Goal: Information Seeking & Learning: Learn about a topic

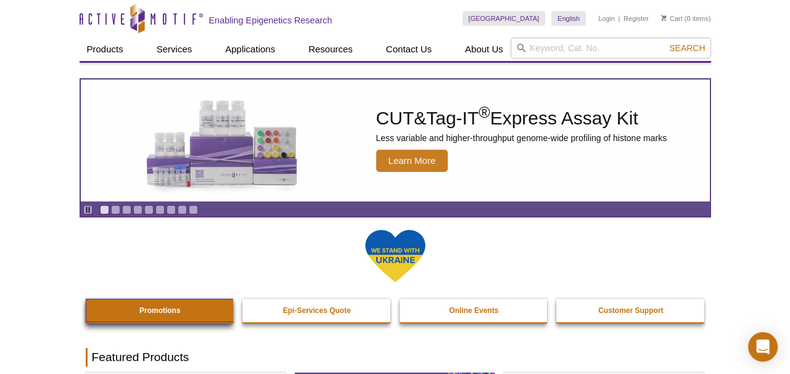
click at [163, 315] on link "Promotions" at bounding box center [160, 310] width 149 height 23
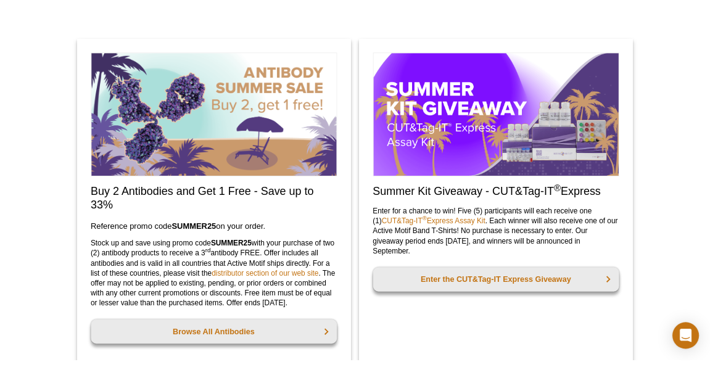
scroll to position [555, 0]
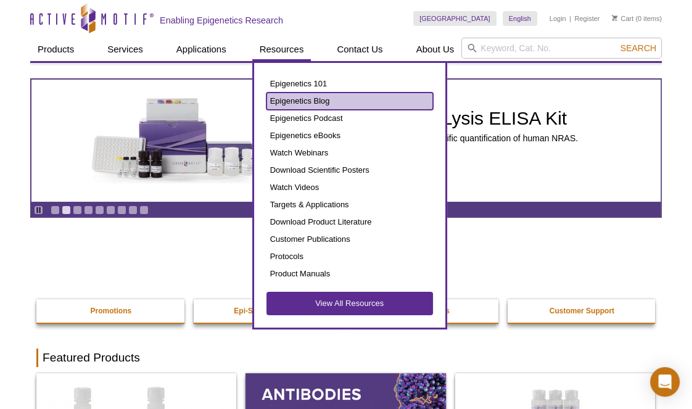
click at [298, 102] on link "Epigenetics Blog" at bounding box center [349, 100] width 166 height 17
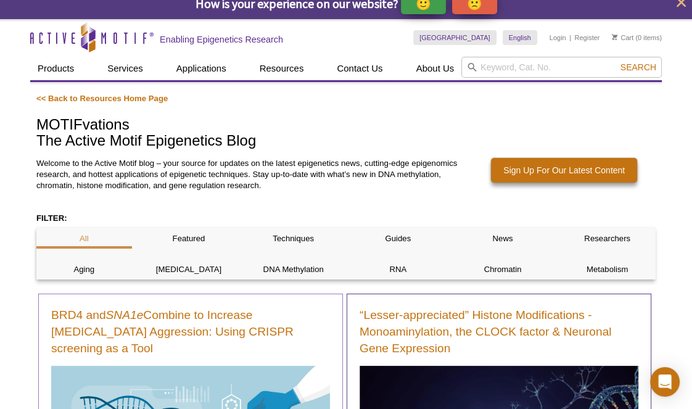
scroll to position [83, 0]
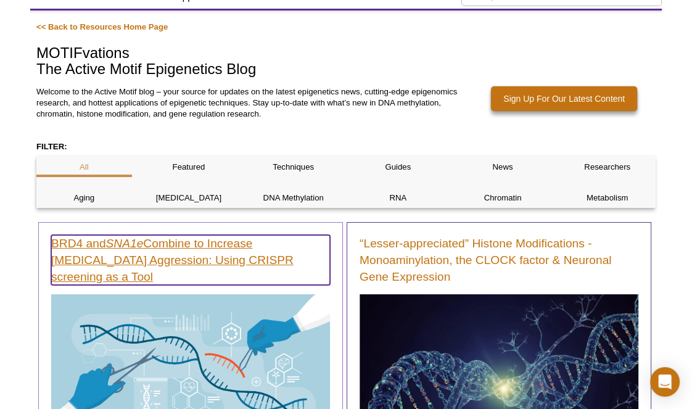
click at [222, 263] on link "BRD4 and SNA1e Combine to Increase Cancer Cell Aggression: Using CRISPR screeni…" at bounding box center [190, 260] width 279 height 50
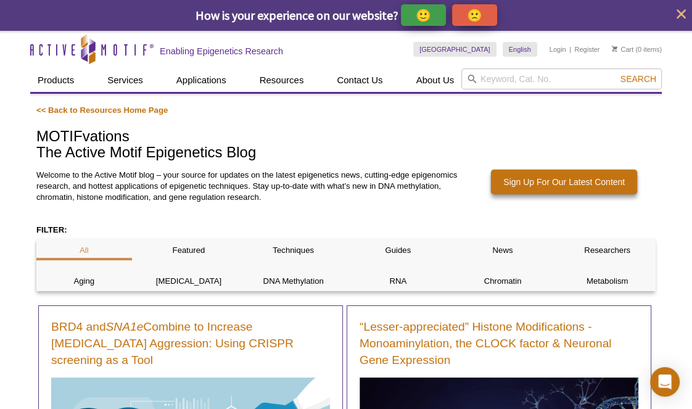
click at [68, 57] on icon "Active Motif Logo" at bounding box center [91, 49] width 123 height 30
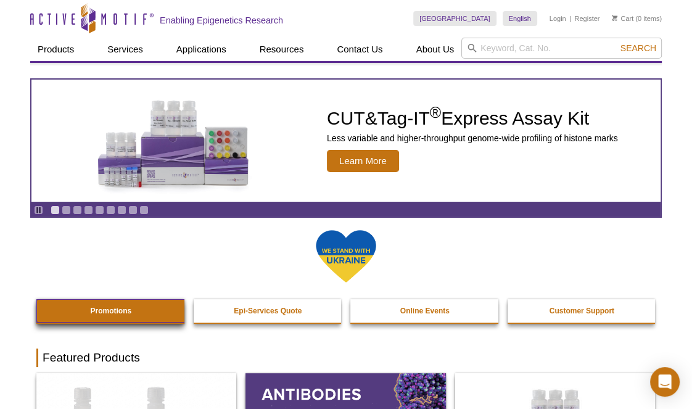
click at [110, 304] on link "Promotions" at bounding box center [110, 310] width 149 height 23
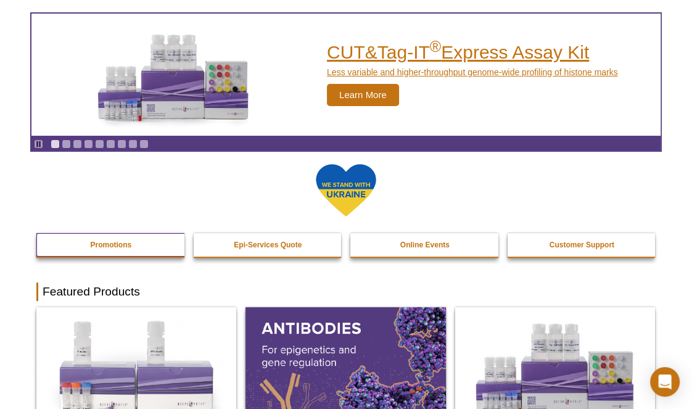
scroll to position [92, 0]
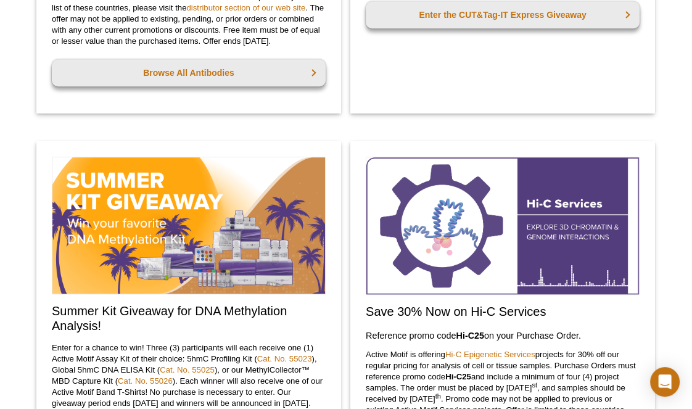
scroll to position [961, 0]
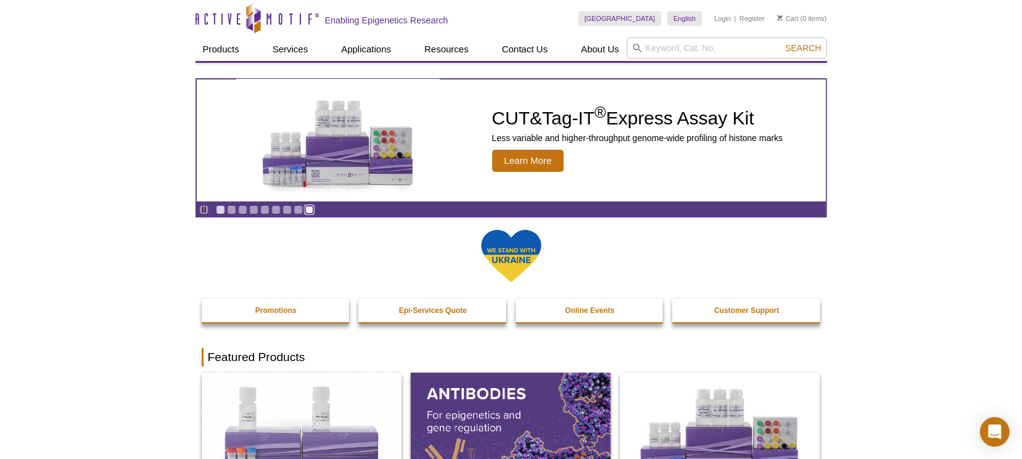
click at [311, 213] on link "Go to slide 9" at bounding box center [309, 209] width 9 height 9
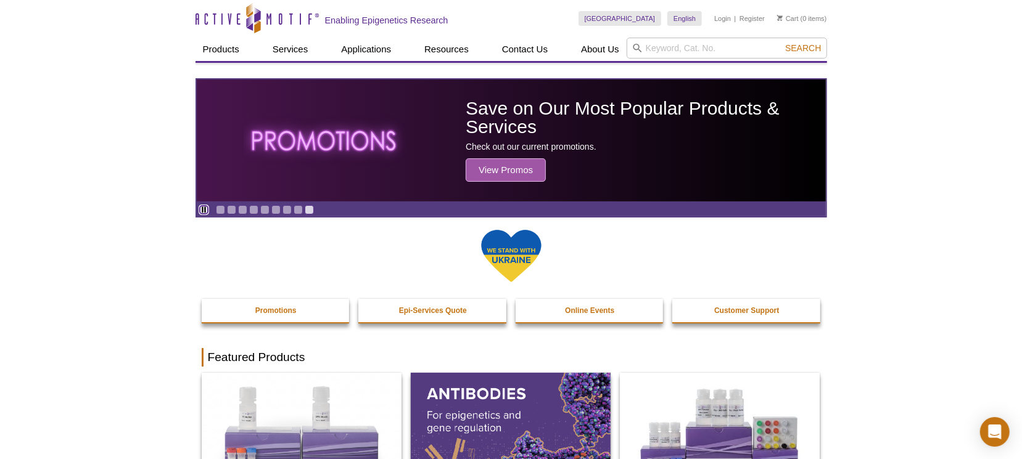
click at [206, 212] on icon "Pause" at bounding box center [204, 210] width 8 height 8
